Goal: Book appointment/travel/reservation

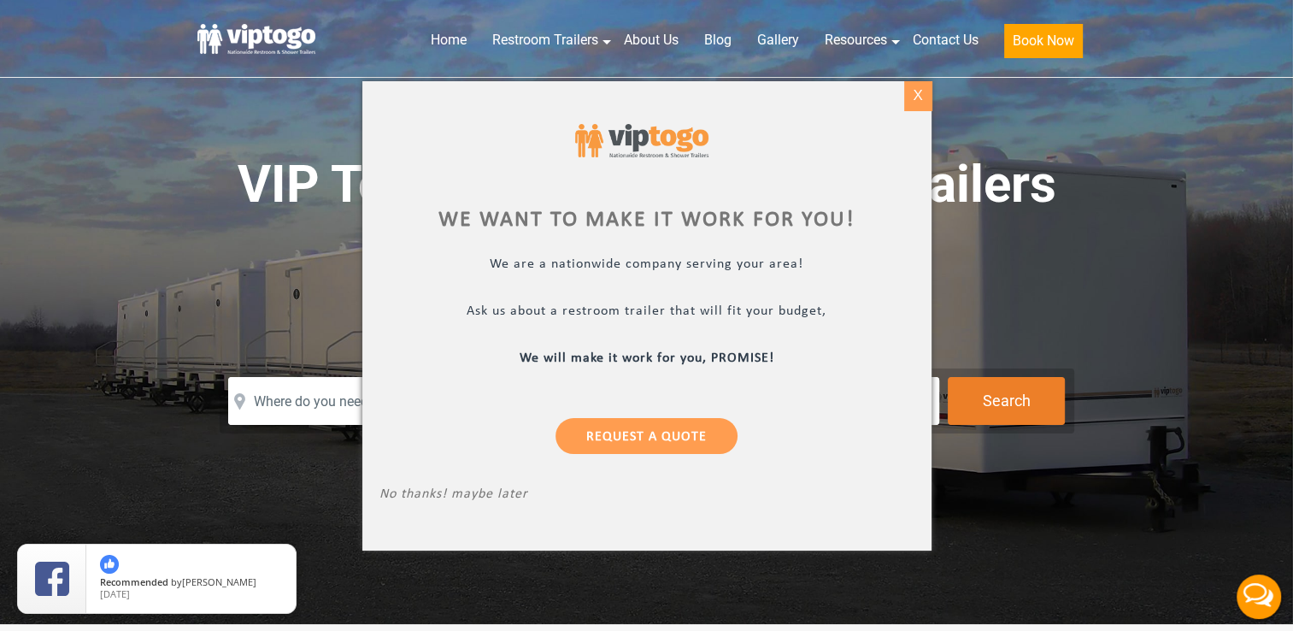
click at [921, 91] on div "X" at bounding box center [917, 95] width 26 height 29
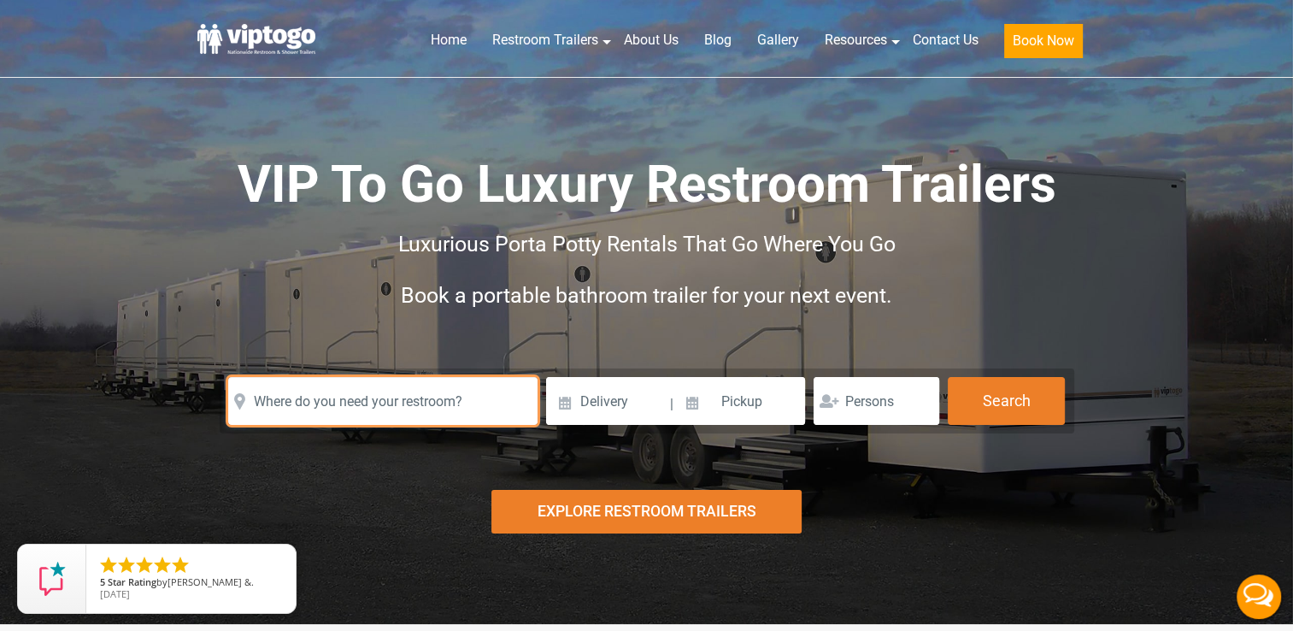
click at [399, 405] on input "text" at bounding box center [382, 401] width 309 height 48
click at [416, 410] on input "text" at bounding box center [382, 401] width 309 height 48
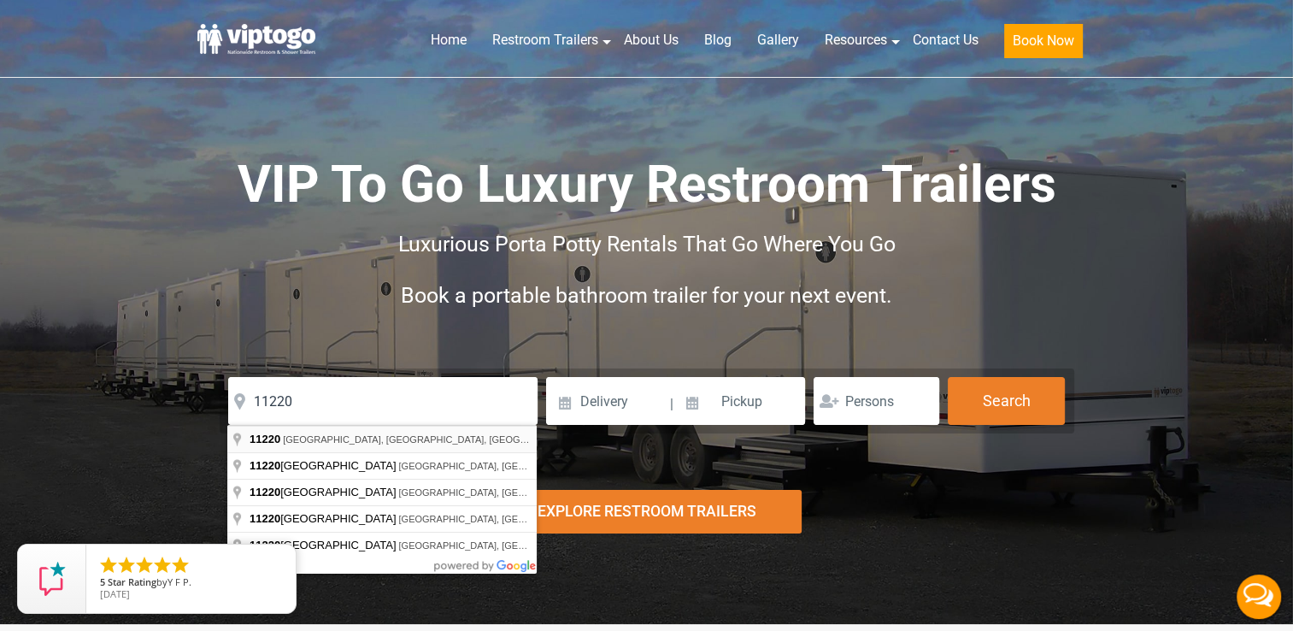
type input "[GEOGRAPHIC_DATA], [GEOGRAPHIC_DATA]"
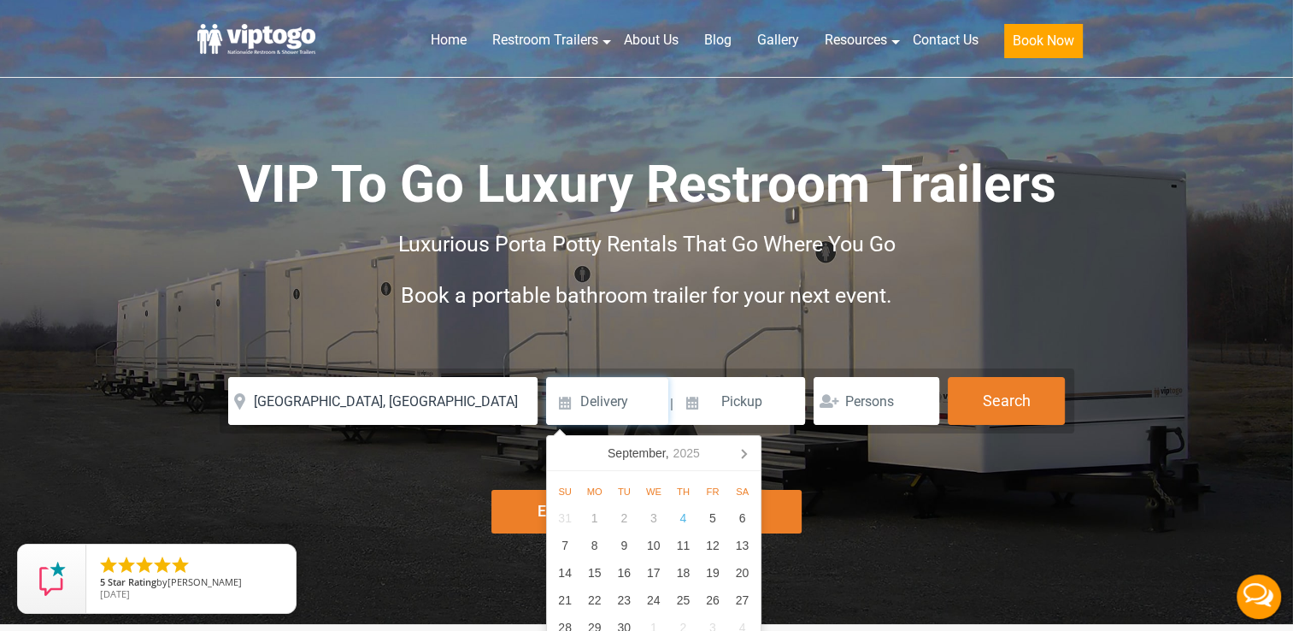
click at [615, 405] on input at bounding box center [607, 401] width 122 height 48
click at [744, 453] on icon at bounding box center [743, 452] width 27 height 27
click at [599, 537] on div "6" at bounding box center [594, 545] width 30 height 27
type input "[DATE]"
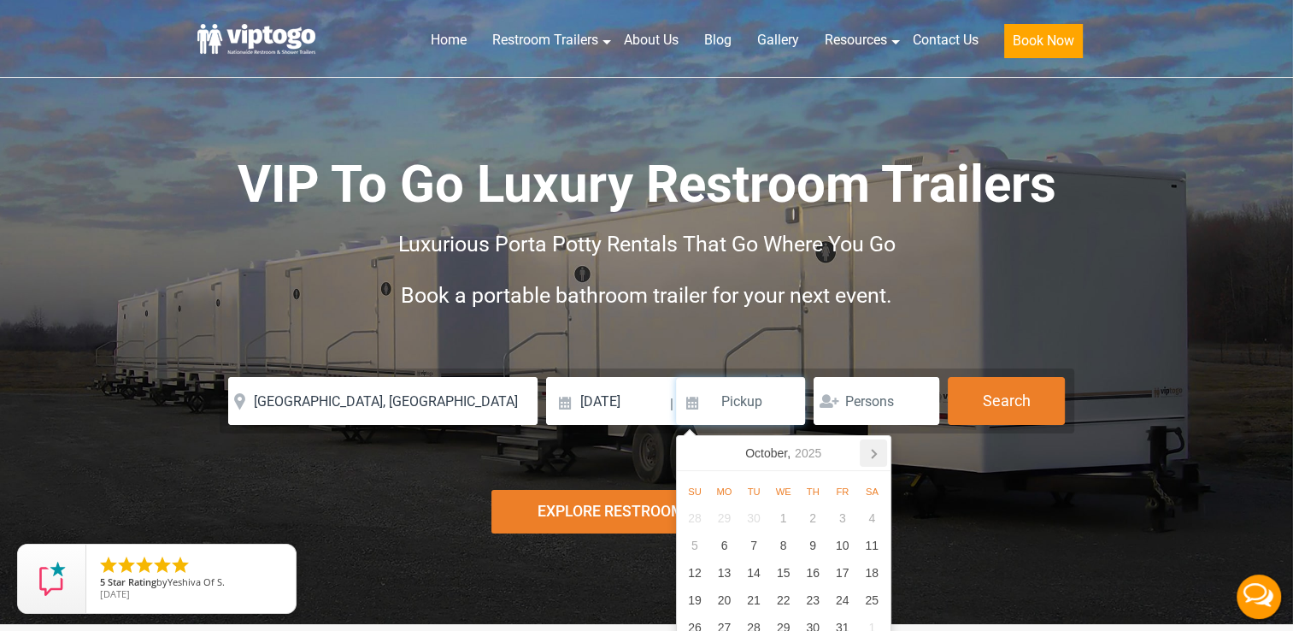
click at [868, 450] on icon at bounding box center [873, 452] width 27 height 27
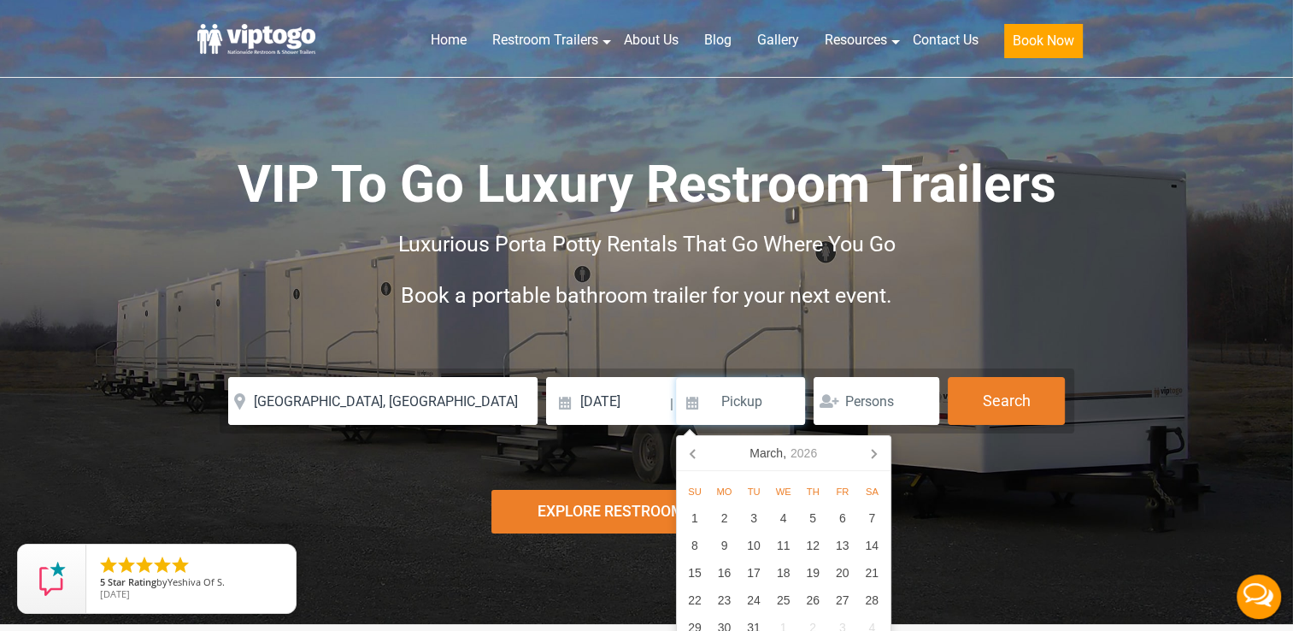
click at [868, 450] on icon at bounding box center [873, 452] width 27 height 27
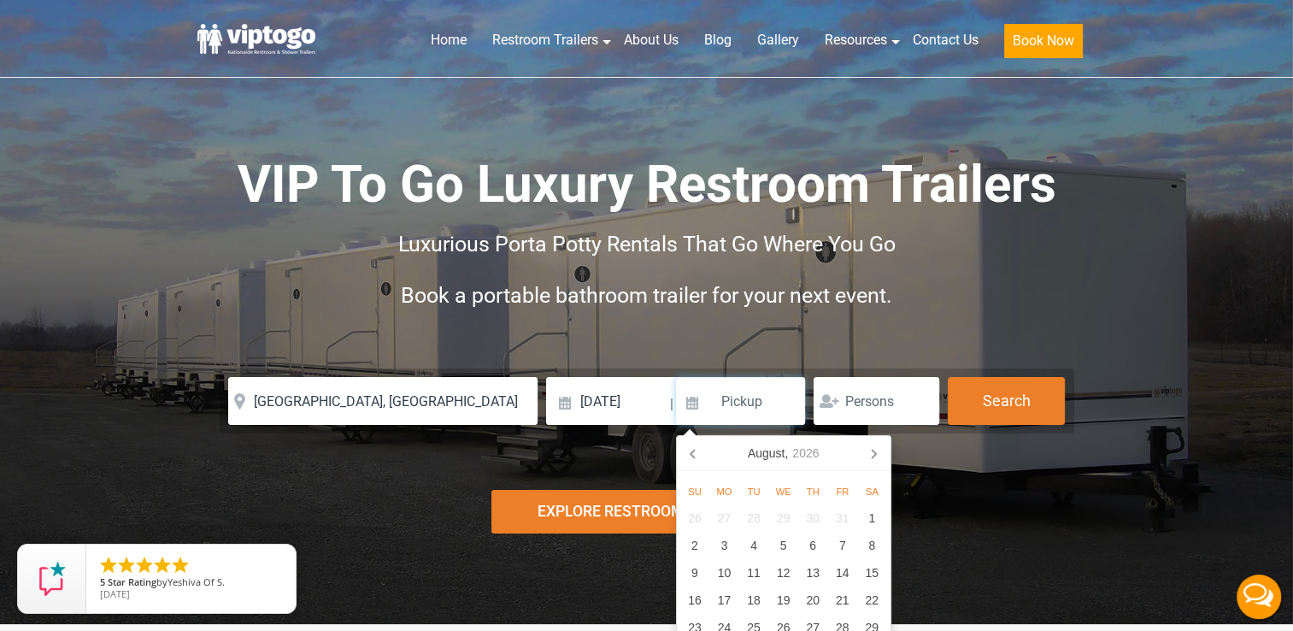
click at [868, 450] on icon at bounding box center [873, 452] width 27 height 27
click at [721, 545] on div "7" at bounding box center [724, 545] width 30 height 27
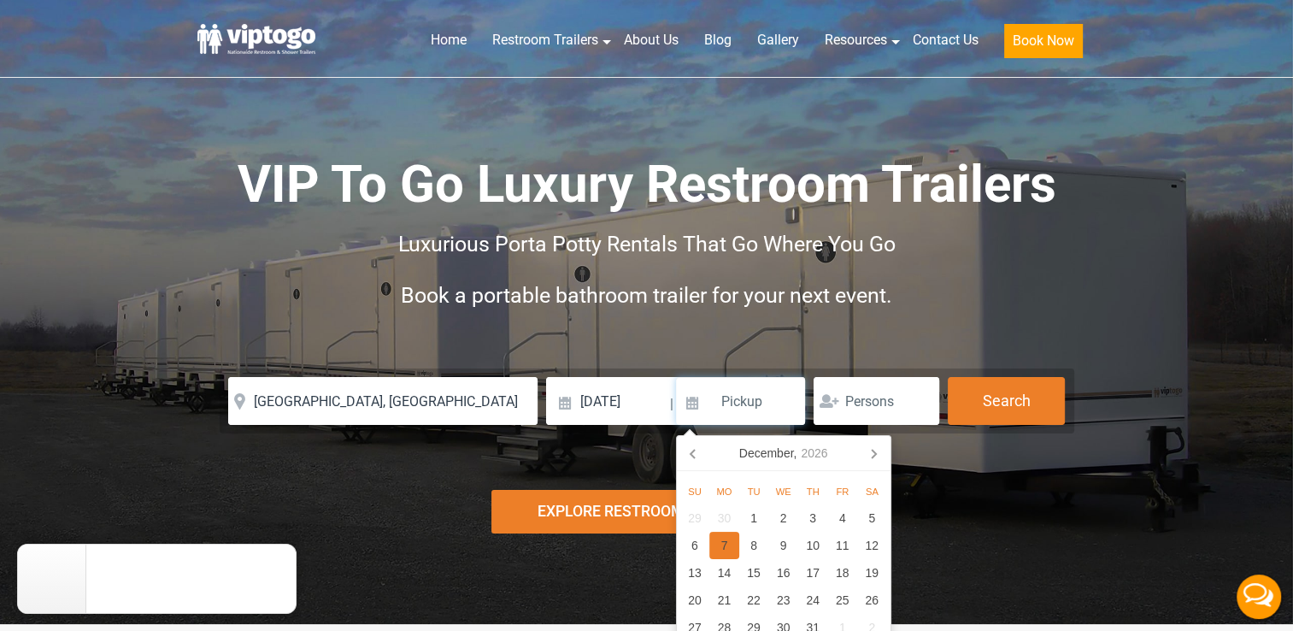
type input "[DATE]"
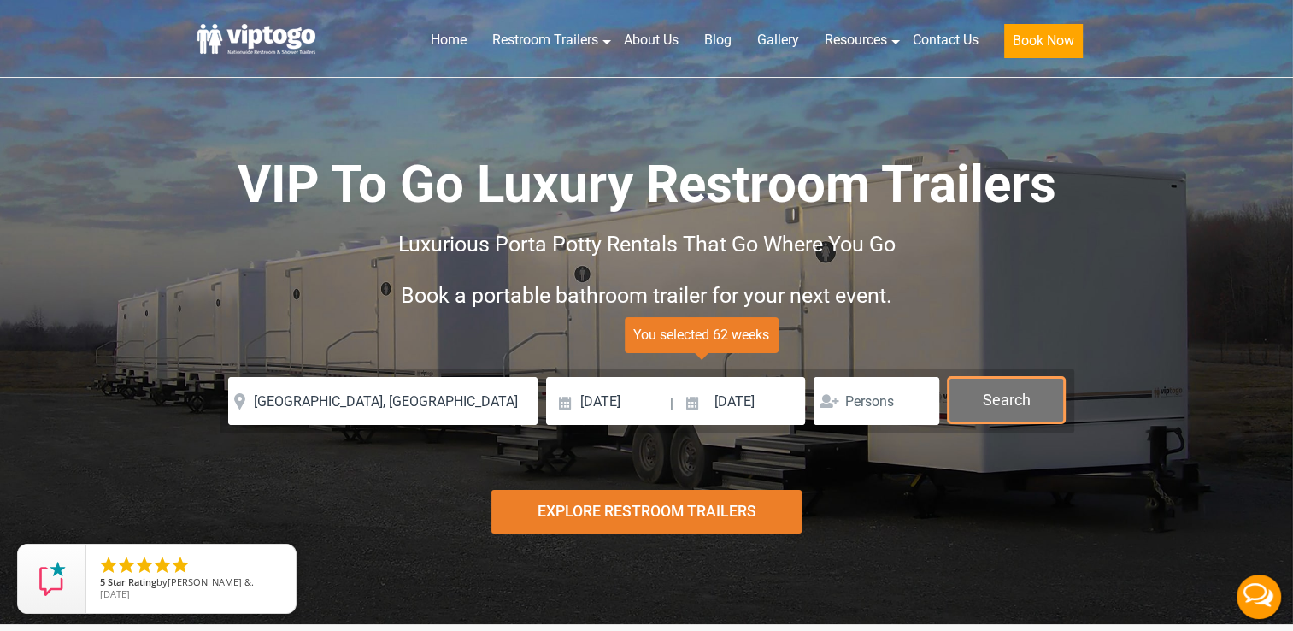
click at [1026, 401] on button "Search" at bounding box center [1006, 400] width 117 height 46
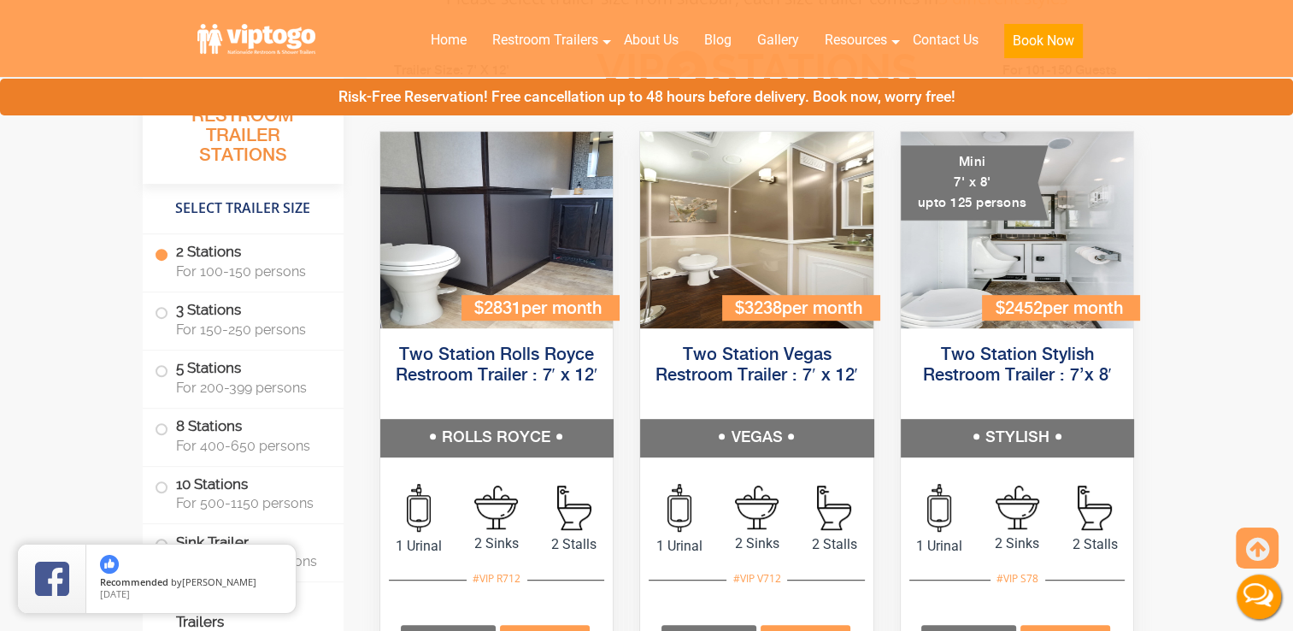
scroll to position [821, 0]
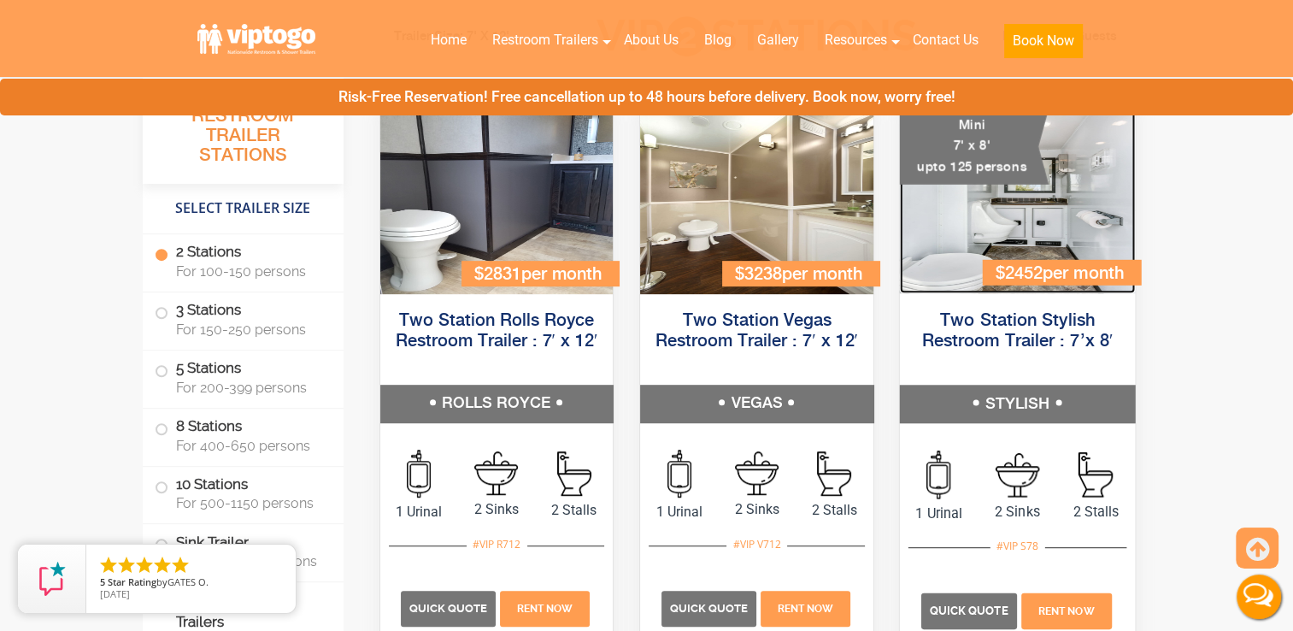
click at [1021, 215] on img at bounding box center [1016, 194] width 235 height 198
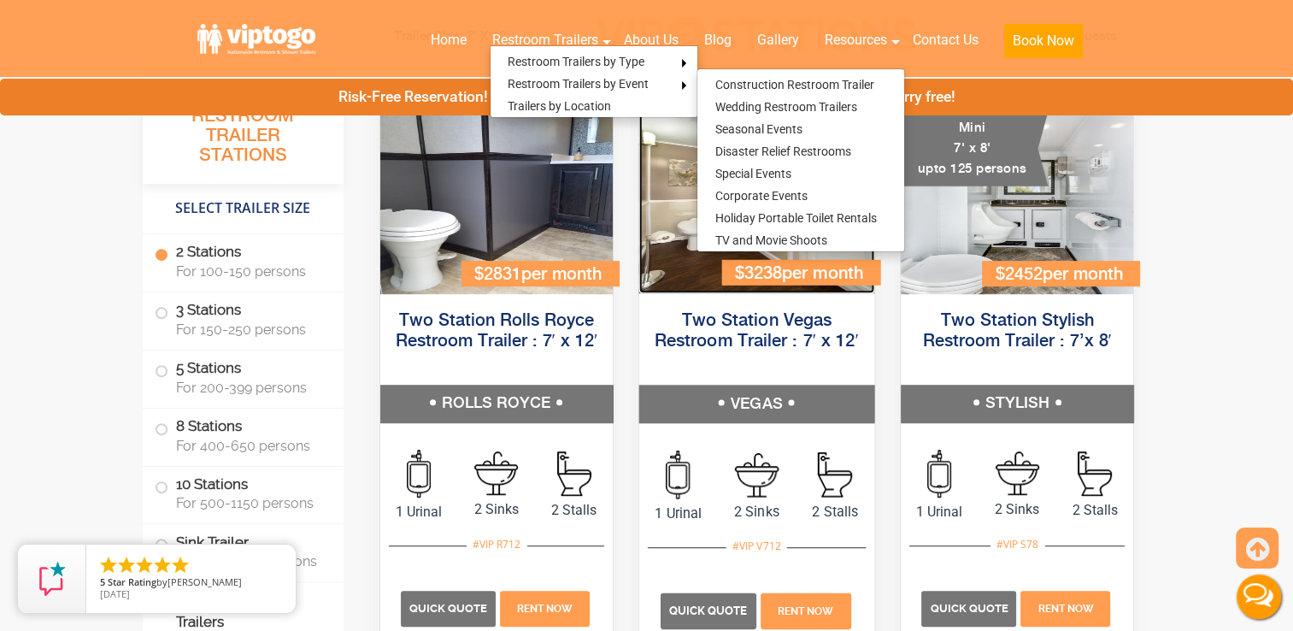
click at [679, 269] on img at bounding box center [756, 194] width 235 height 198
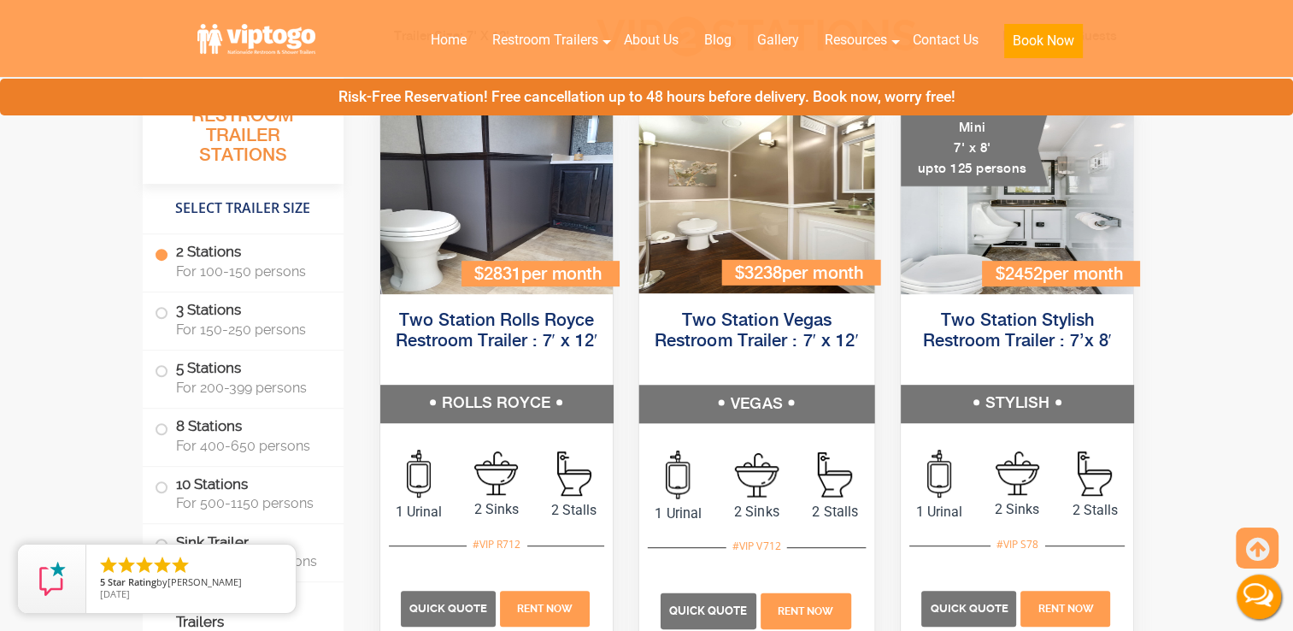
click at [803, 400] on h5 "VEGAS" at bounding box center [756, 404] width 235 height 38
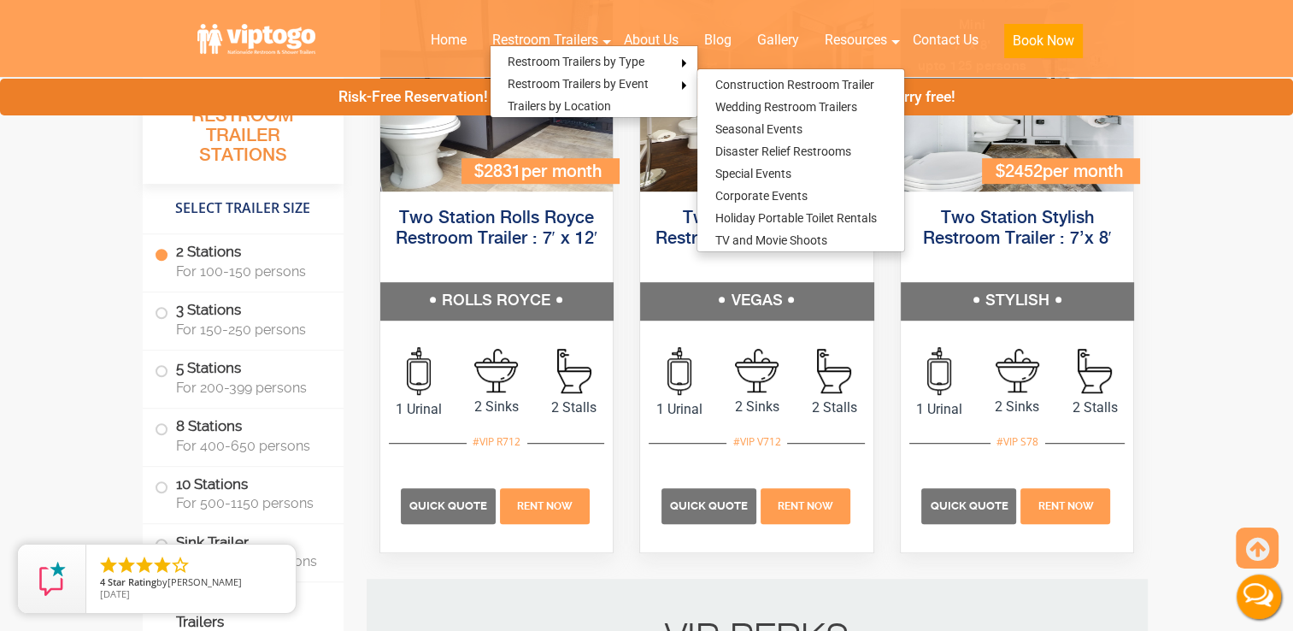
scroll to position [957, 0]
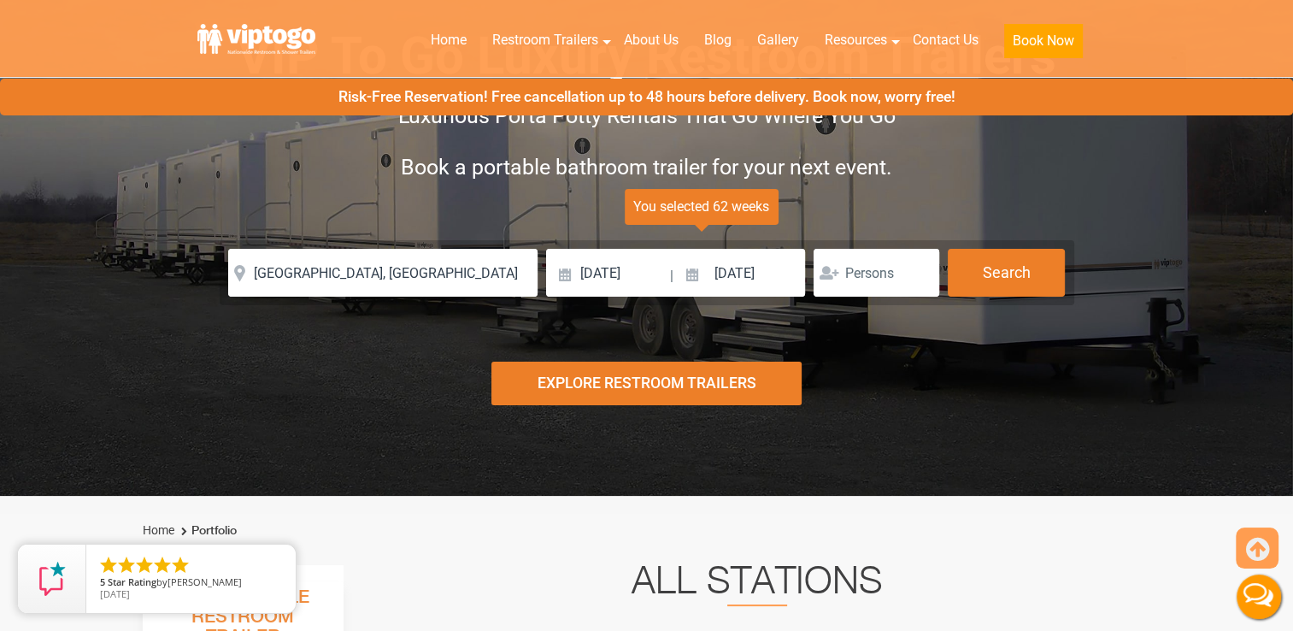
scroll to position [52, 0]
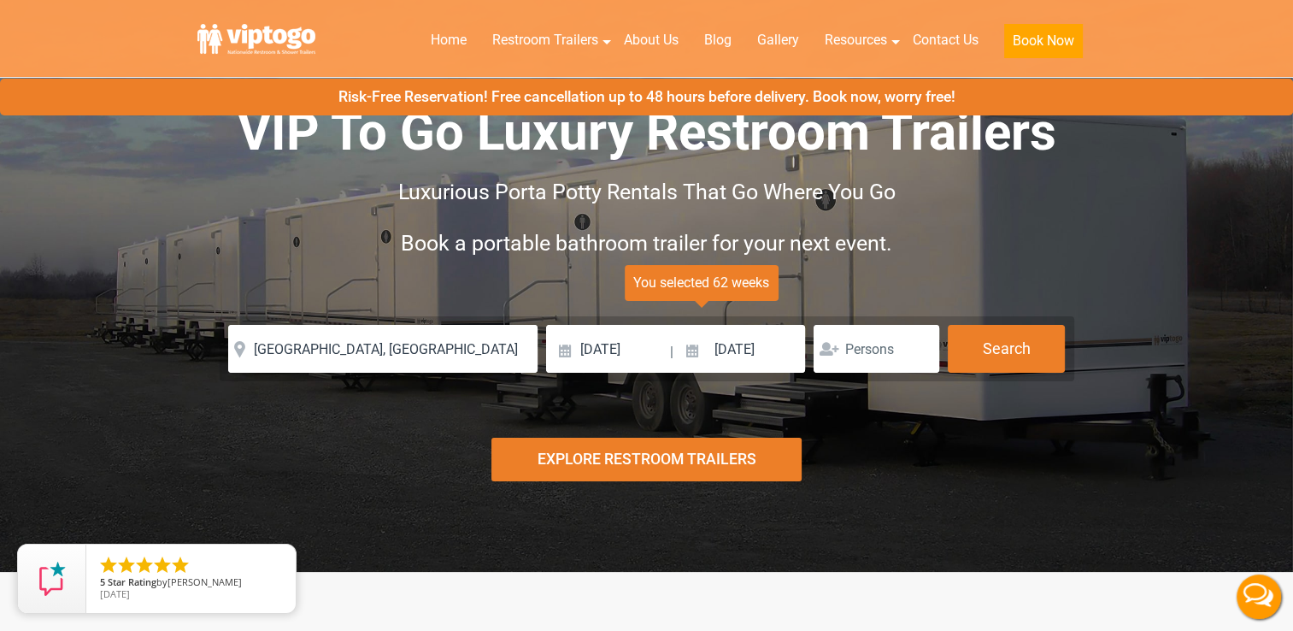
click at [1291, 44] on header "Home Restroom Trailers Restroom Trailers by Type All Restroom Trailers ADA Rest…" at bounding box center [646, 39] width 1293 height 78
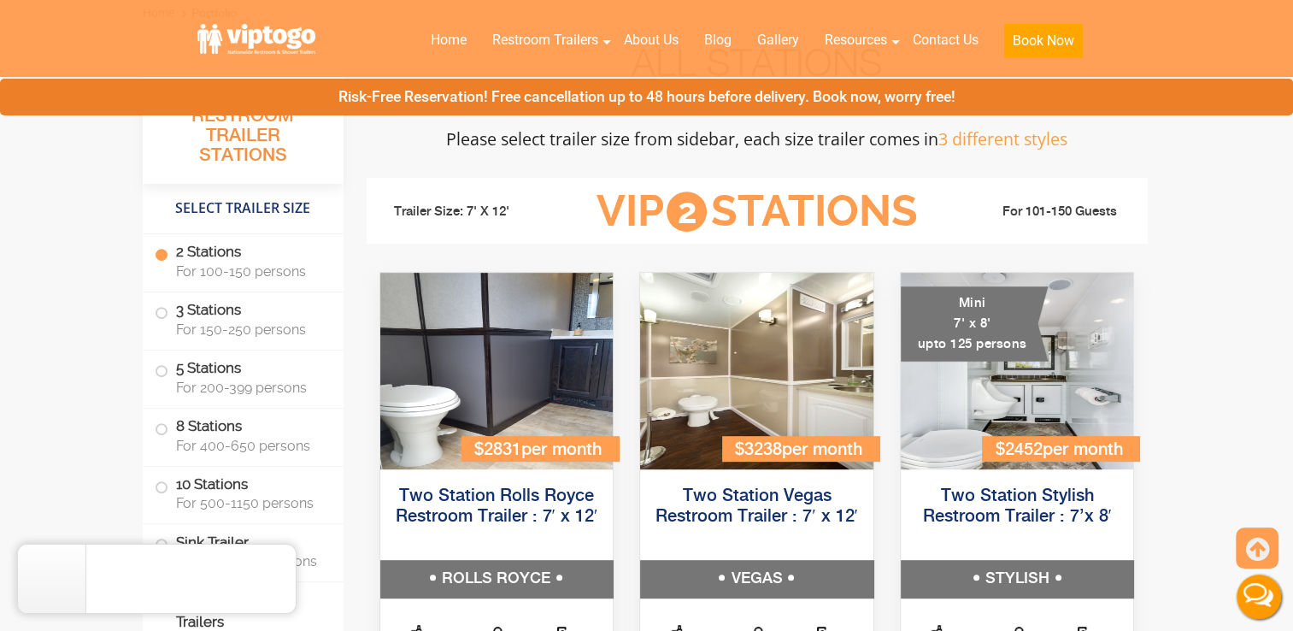
scroll to position [585, 0]
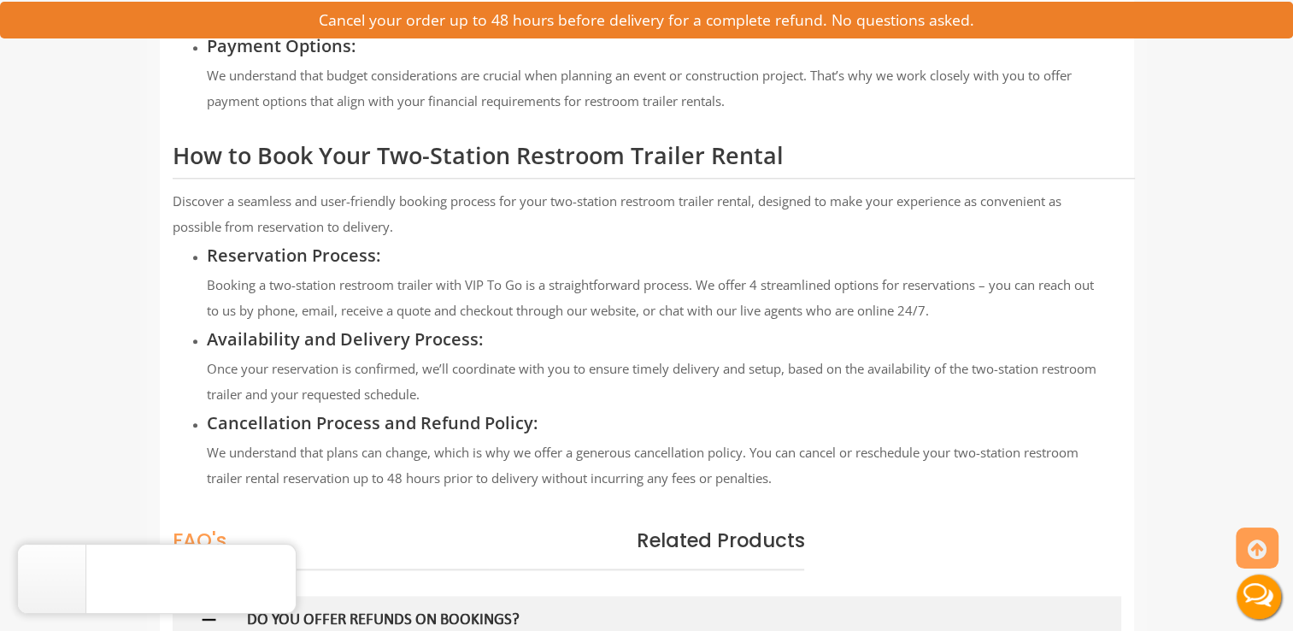
scroll to position [1880, 0]
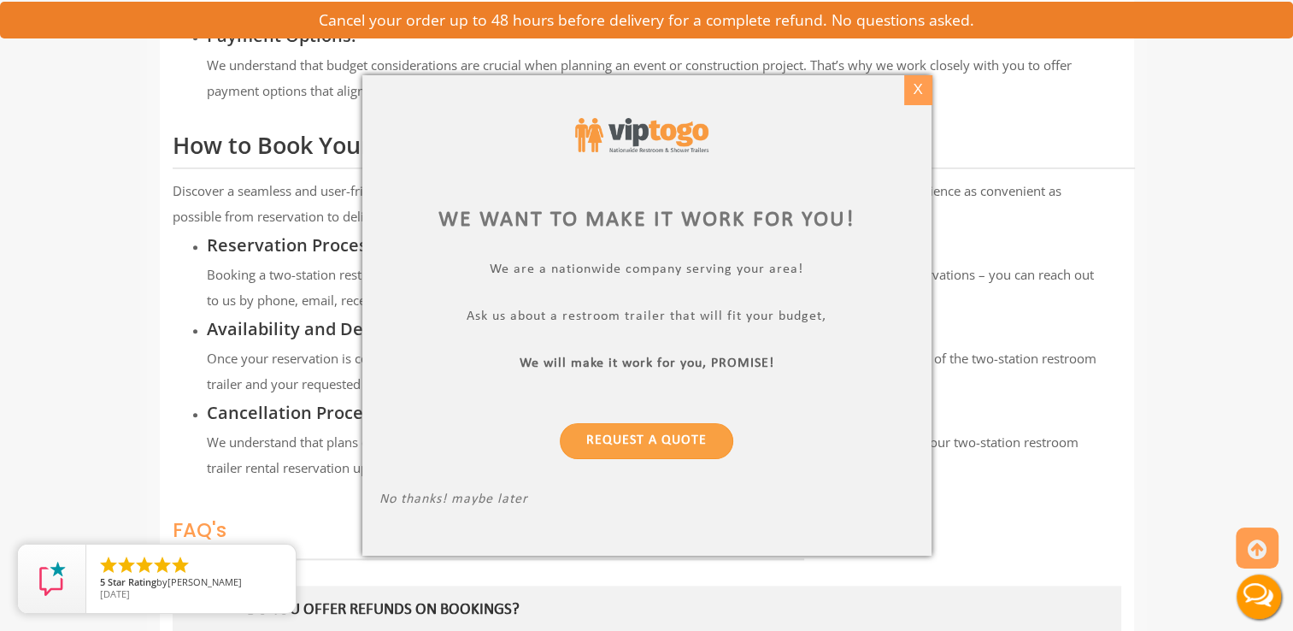
click at [920, 87] on div "X" at bounding box center [917, 89] width 26 height 29
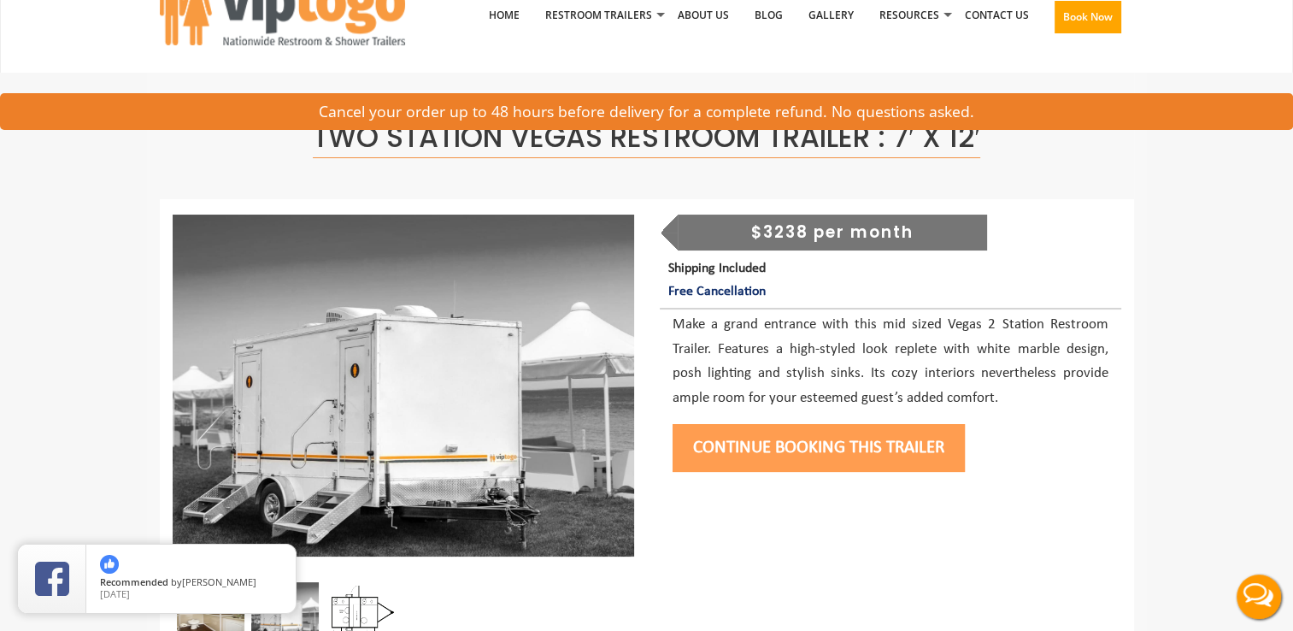
scroll to position [0, 0]
